Goal: Information Seeking & Learning: Find specific page/section

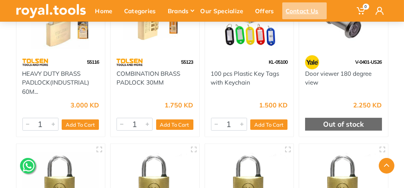
scroll to position [777, 0]
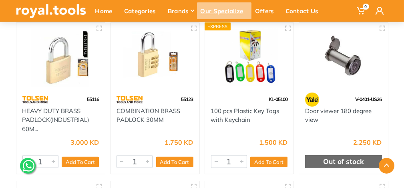
click at [229, 11] on div "Our Specialize" at bounding box center [224, 10] width 54 height 17
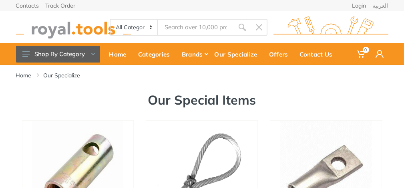
click at [151, 29] on select "All Categories Power tools Cordless Tools Hand Tools Power Tools Accessories Ga…" at bounding box center [133, 27] width 47 height 15
select select "14"
click at [110, 20] on select "All Categories Power tools Cordless Tools Hand Tools Power Tools Accessories Ga…" at bounding box center [133, 27] width 47 height 15
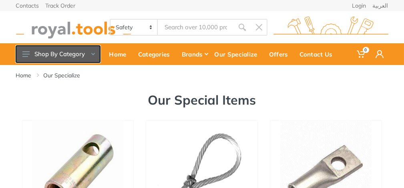
click at [26, 52] on icon at bounding box center [25, 54] width 7 height 6
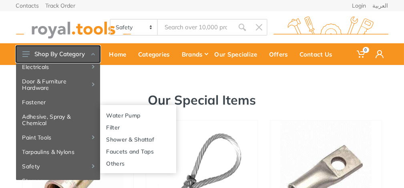
scroll to position [133, 0]
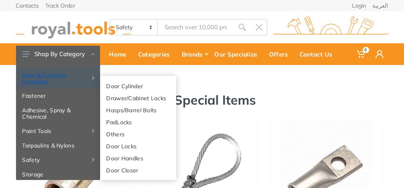
click at [50, 88] on link "Door & Furniture Hardware" at bounding box center [58, 78] width 84 height 21
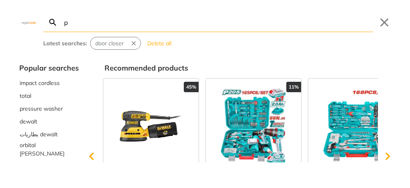
type input "p"
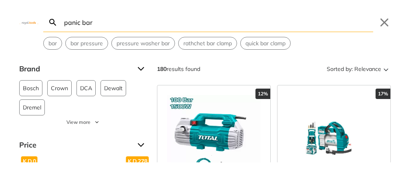
drag, startPoint x: 92, startPoint y: 24, endPoint x: 62, endPoint y: 24, distance: 29.6
click at [62, 24] on input "panic bar" at bounding box center [217, 22] width 310 height 19
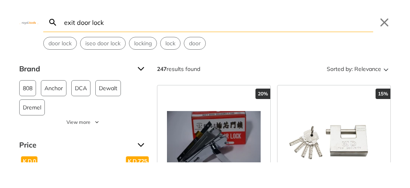
drag, startPoint x: 89, startPoint y: 22, endPoint x: 108, endPoint y: 22, distance: 18.8
click at [107, 22] on input "exit door lock" at bounding box center [217, 22] width 310 height 19
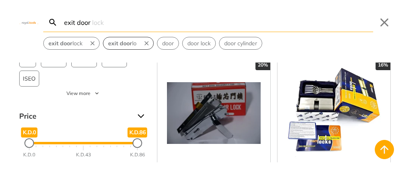
scroll to position [26, 0]
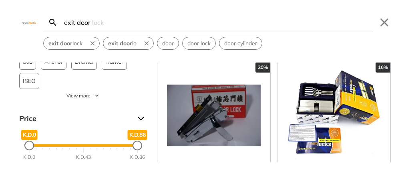
drag, startPoint x: 74, startPoint y: 22, endPoint x: 66, endPoint y: 22, distance: 8.4
click at [66, 22] on input "exit door" at bounding box center [217, 22] width 310 height 19
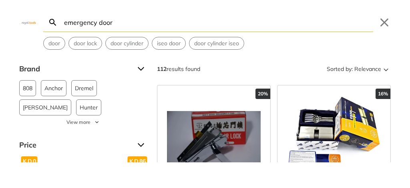
click at [129, 24] on input "emergency door" at bounding box center [217, 22] width 310 height 19
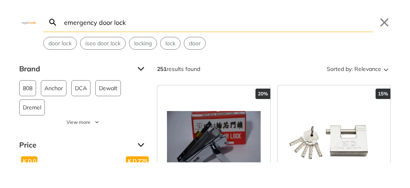
type input "emergency door lock"
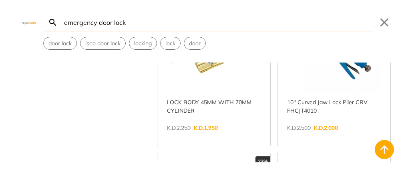
scroll to position [266, 0]
